Goal: Information Seeking & Learning: Learn about a topic

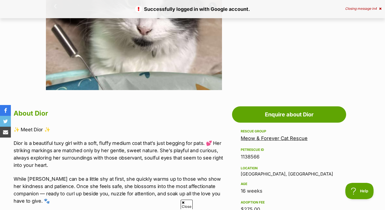
scroll to position [201, 0]
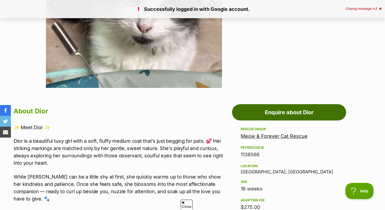
click at [280, 119] on link "Enquire about Dior" at bounding box center [289, 112] width 114 height 16
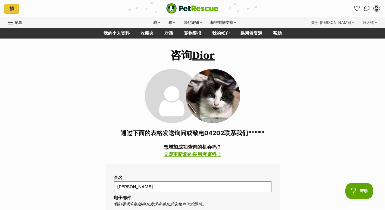
scroll to position [0, 0]
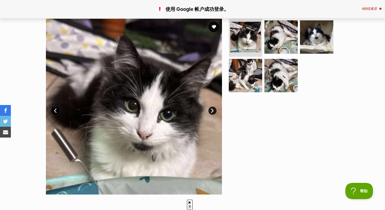
scroll to position [94, 0]
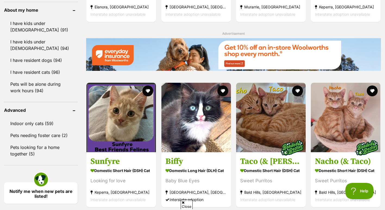
scroll to position [625, 0]
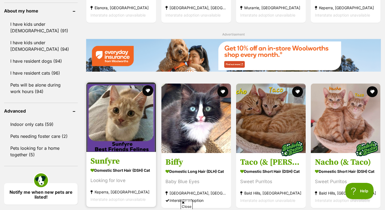
click at [129, 134] on img at bounding box center [121, 118] width 70 height 70
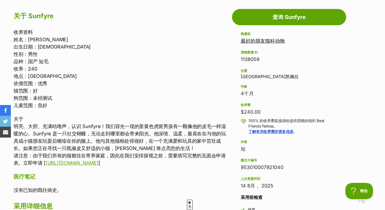
scroll to position [299, 0]
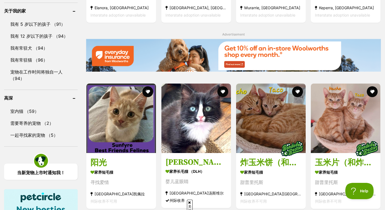
scroll to position [761, 0]
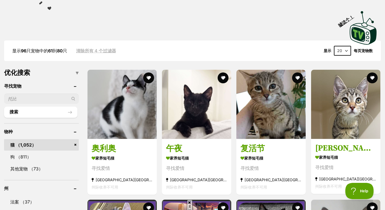
scroll to position [134, 0]
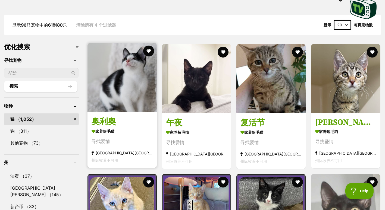
click at [121, 93] on img at bounding box center [121, 77] width 69 height 69
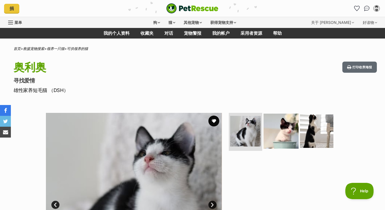
click at [277, 131] on img at bounding box center [280, 131] width 35 height 35
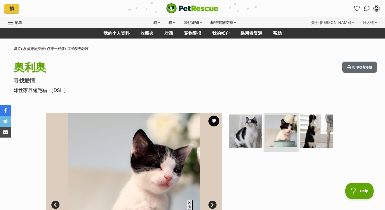
scroll to position [81, 0]
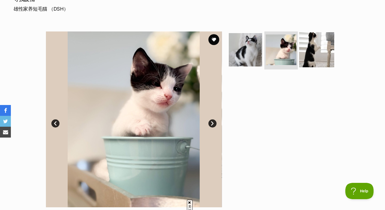
click at [317, 53] on img at bounding box center [316, 49] width 35 height 35
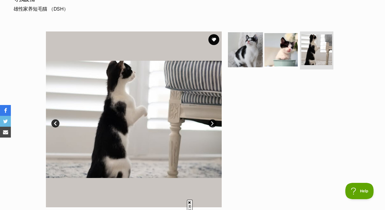
click at [246, 46] on img at bounding box center [245, 49] width 35 height 35
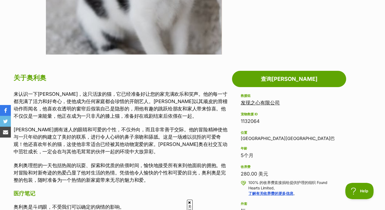
scroll to position [234, 0]
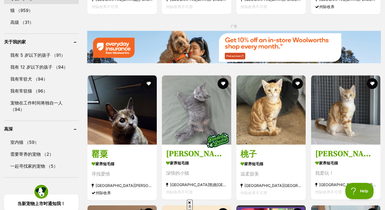
scroll to position [601, 0]
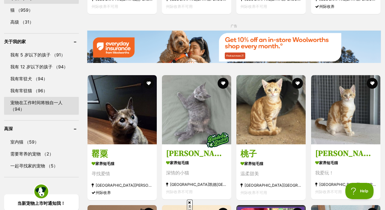
click at [36, 97] on link "宠物在工作时间将独自一人 （94）" at bounding box center [41, 106] width 75 height 18
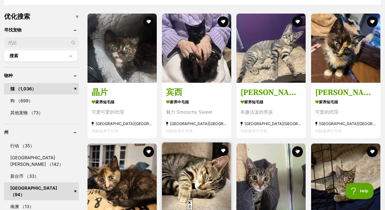
scroll to position [161, 0]
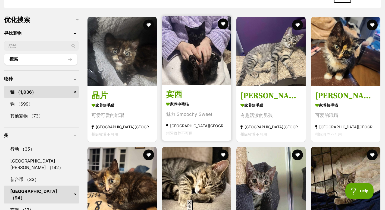
click at [197, 58] on img at bounding box center [196, 50] width 69 height 69
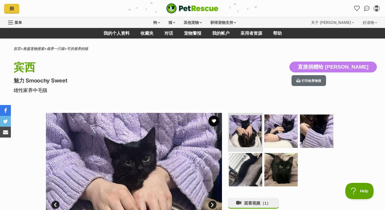
click at [236, 134] on img at bounding box center [245, 131] width 32 height 32
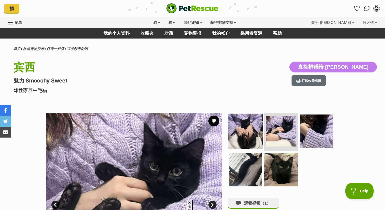
scroll to position [62, 0]
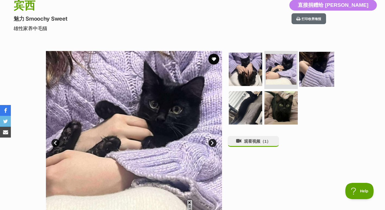
click at [317, 64] on img at bounding box center [316, 69] width 35 height 35
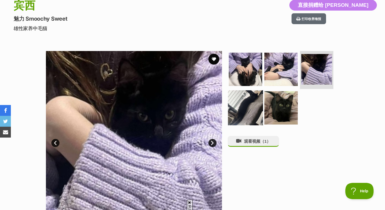
click at [247, 106] on img at bounding box center [245, 107] width 35 height 35
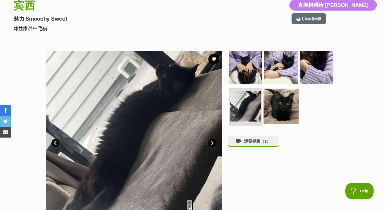
click at [285, 102] on img at bounding box center [280, 106] width 35 height 35
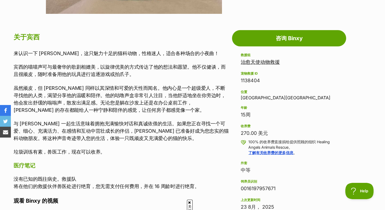
scroll to position [276, 0]
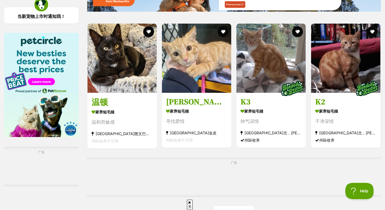
scroll to position [781, 0]
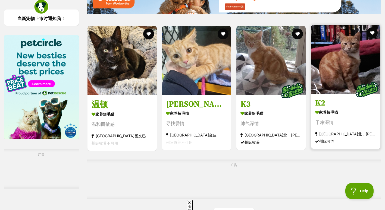
click at [355, 78] on img at bounding box center [345, 59] width 69 height 69
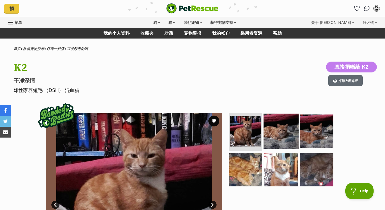
click at [290, 139] on img at bounding box center [280, 131] width 35 height 35
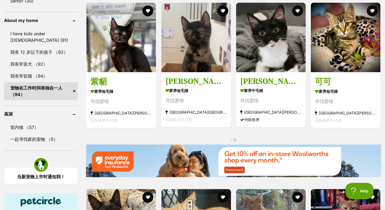
scroll to position [616, 0]
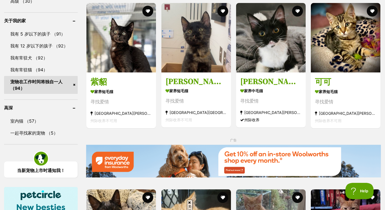
click at [73, 84] on link "宠物在工作时间将独自一人 （94）" at bounding box center [41, 85] width 74 height 18
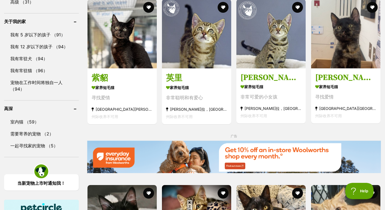
scroll to position [621, 0]
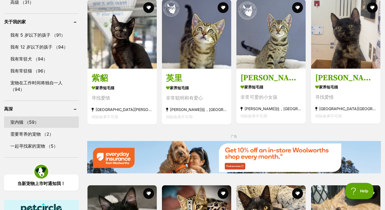
click at [22, 117] on link "室内猫 （59）" at bounding box center [41, 122] width 75 height 11
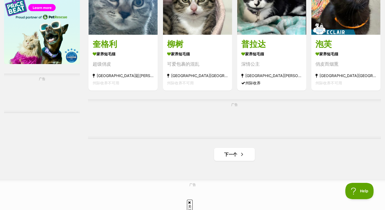
scroll to position [839, 0]
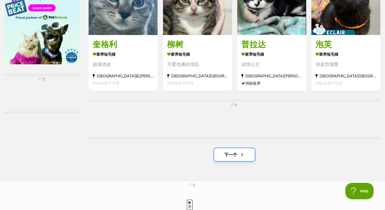
click at [227, 159] on link "下一个" at bounding box center [234, 154] width 41 height 13
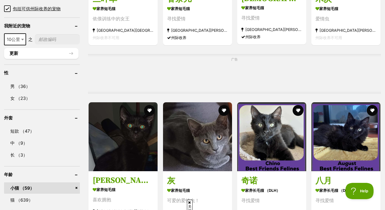
scroll to position [424, 0]
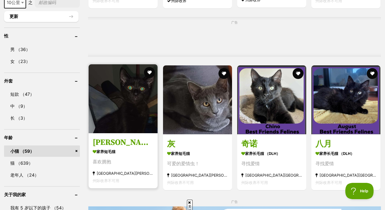
click at [132, 124] on img at bounding box center [123, 98] width 69 height 69
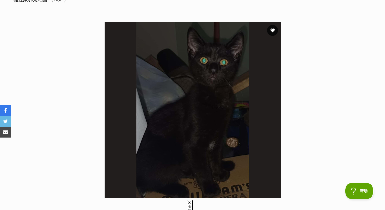
scroll to position [82, 0]
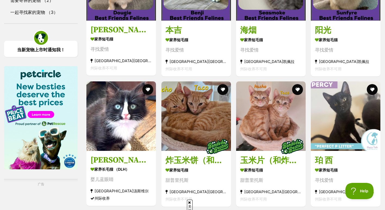
scroll to position [731, 0]
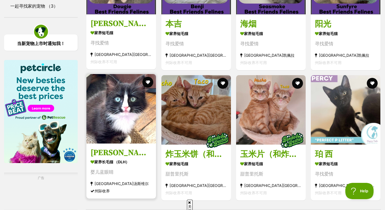
click at [119, 130] on img at bounding box center [121, 109] width 70 height 70
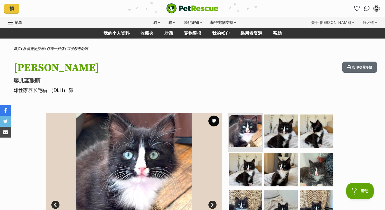
click at [243, 124] on img at bounding box center [245, 131] width 32 height 32
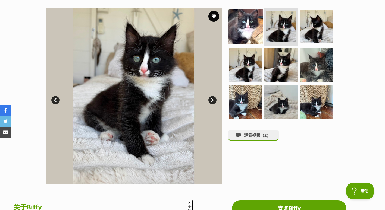
scroll to position [105, 0]
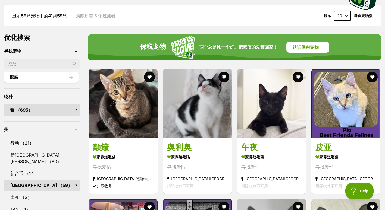
scroll to position [145, 0]
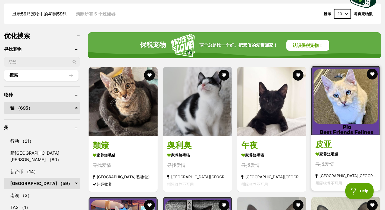
click at [344, 131] on img at bounding box center [345, 100] width 69 height 69
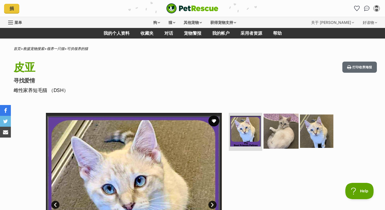
click at [280, 125] on img at bounding box center [280, 131] width 35 height 35
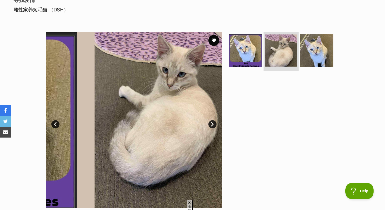
scroll to position [90, 0]
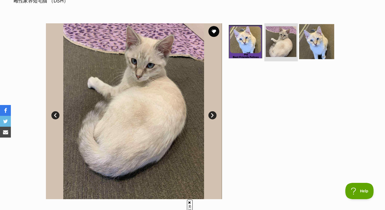
click at [309, 41] on img at bounding box center [316, 41] width 35 height 35
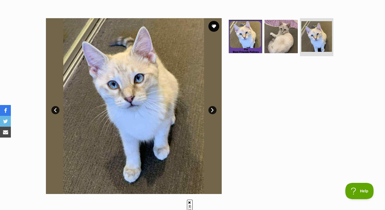
scroll to position [91, 0]
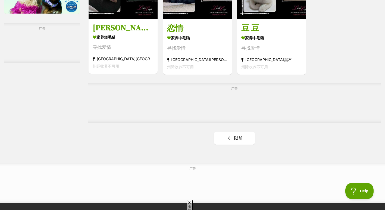
scroll to position [890, 0]
